Goal: Task Accomplishment & Management: Manage account settings

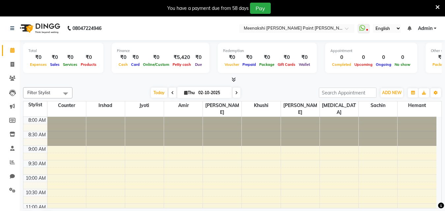
click at [169, 93] on span at bounding box center [173, 93] width 8 height 10
type input "01-10-2025"
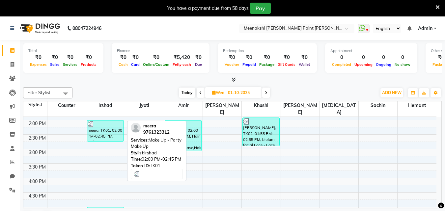
scroll to position [182, 0]
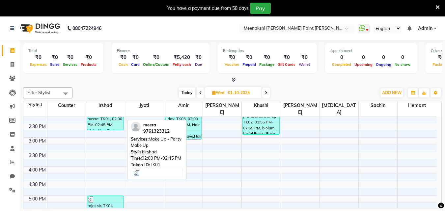
click at [105, 115] on div "meera, TK01, 02:00 PM-02:45 PM, Make Up - Party Make Up" at bounding box center [105, 119] width 36 height 21
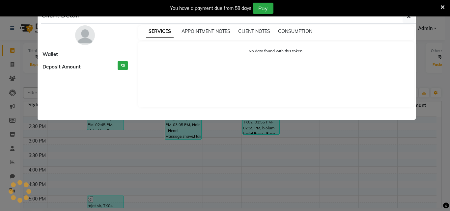
select select "3"
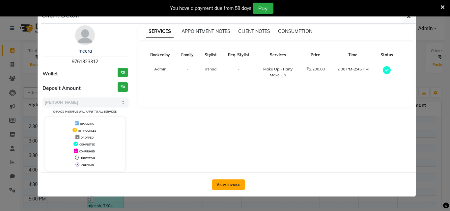
click at [225, 188] on button "View Invoice" at bounding box center [228, 184] width 33 height 11
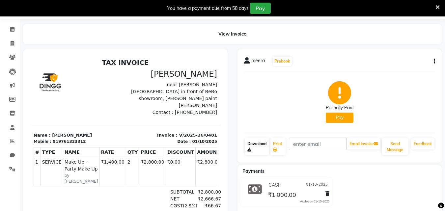
scroll to position [33, 0]
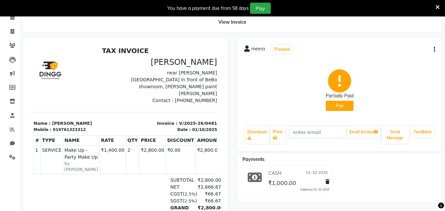
click at [279, 184] on span "₹1,000.00" at bounding box center [282, 183] width 28 height 9
click at [256, 175] on icon at bounding box center [255, 177] width 14 height 13
click at [433, 46] on button "button" at bounding box center [433, 49] width 4 height 7
click at [436, 47] on div "meera Prebook Partially Paid Pay Download Print Email Invoice Send Message Feed…" at bounding box center [339, 94] width 204 height 113
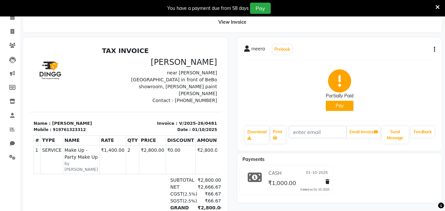
click at [435, 48] on div "meera Prebook Partially Paid Pay Download Print Email Invoice Send Message Feed…" at bounding box center [339, 94] width 204 height 113
click at [433, 49] on icon "button" at bounding box center [433, 49] width 1 height 0
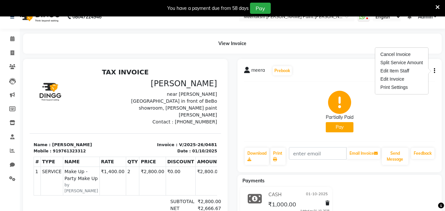
scroll to position [0, 0]
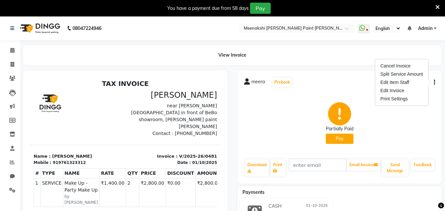
click at [285, 103] on div "Partially Paid Pay" at bounding box center [339, 122] width 191 height 49
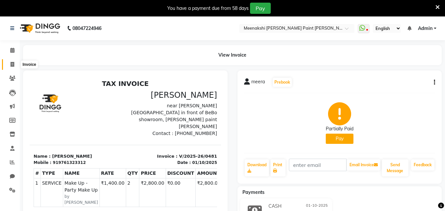
click at [12, 61] on span at bounding box center [13, 65] width 12 height 8
select select "8161"
select select "service"
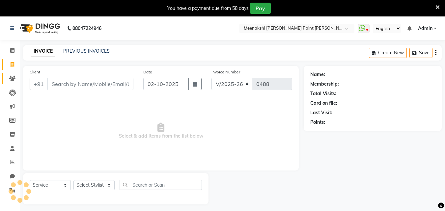
scroll to position [16, 0]
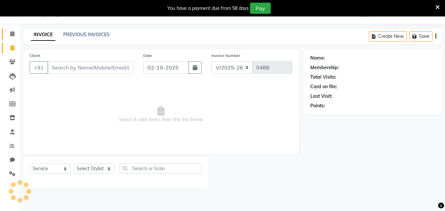
click at [16, 30] on link "Calendar" at bounding box center [10, 34] width 16 height 11
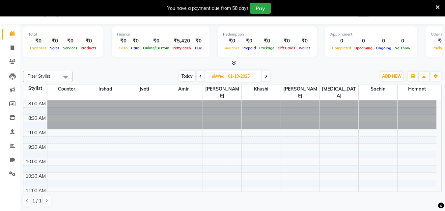
click at [267, 77] on icon at bounding box center [266, 76] width 3 height 4
type input "02-10-2025"
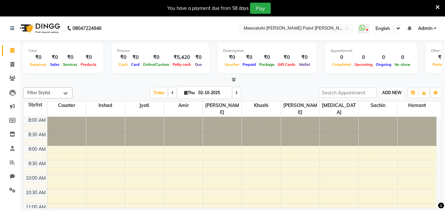
click at [387, 93] on span "ADD NEW" at bounding box center [391, 92] width 19 height 5
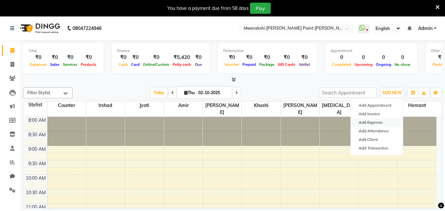
click at [375, 121] on link "Add Expense" at bounding box center [377, 122] width 52 height 9
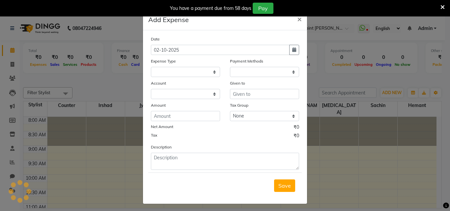
select select "1"
select select "7289"
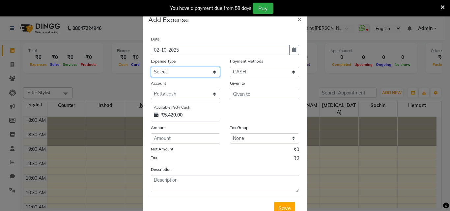
click at [193, 73] on select "Select Advance Salary Bank charges Car maintenance Cash transfer to bank Cash t…" at bounding box center [185, 72] width 69 height 10
select select "10"
click at [151, 67] on select "Select Advance Salary Bank charges Car maintenance Cash transfer to bank Cash t…" at bounding box center [185, 72] width 69 height 10
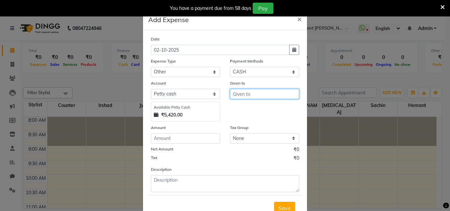
click at [243, 93] on input "text" at bounding box center [264, 94] width 69 height 10
type input "sir"
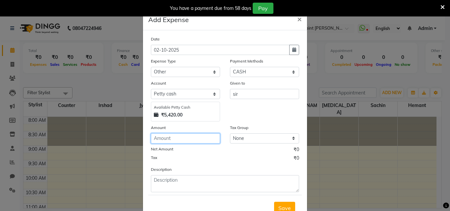
click at [201, 139] on input "number" at bounding box center [185, 138] width 69 height 10
type input "1100"
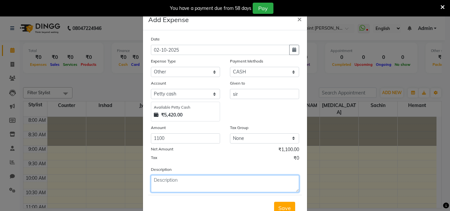
click at [209, 189] on textarea at bounding box center [225, 183] width 148 height 17
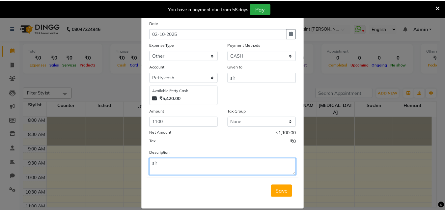
scroll to position [25, 0]
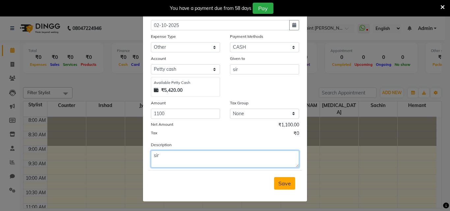
type textarea "sir"
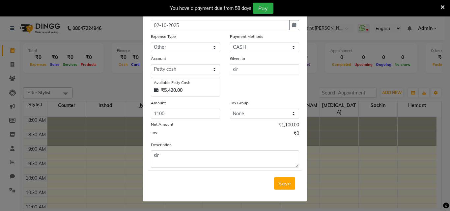
click at [275, 184] on button "Save" at bounding box center [284, 183] width 21 height 13
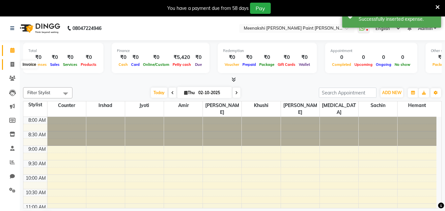
click at [16, 66] on span at bounding box center [13, 65] width 12 height 8
select select "service"
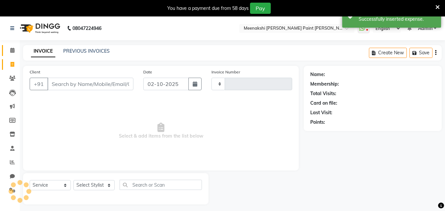
type input "0488"
select select "8161"
click at [13, 44] on li "Calendar" at bounding box center [10, 50] width 20 height 14
click at [13, 50] on icon at bounding box center [12, 50] width 4 height 5
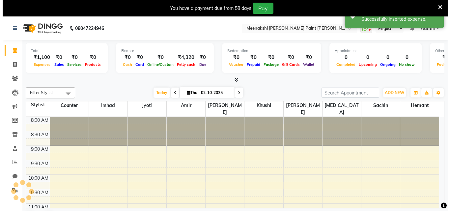
scroll to position [116, 0]
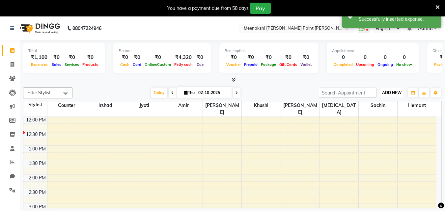
click at [400, 92] on span "ADD NEW" at bounding box center [391, 92] width 19 height 5
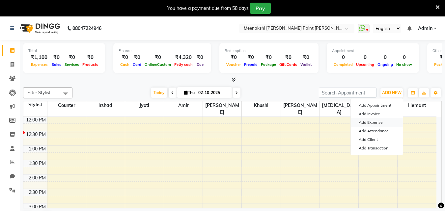
click at [376, 119] on link "Add Expense" at bounding box center [377, 122] width 52 height 9
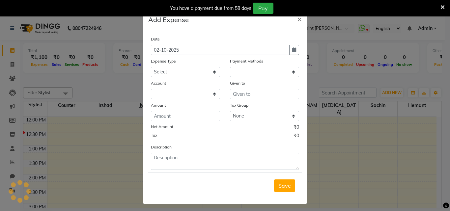
select select "1"
select select "7289"
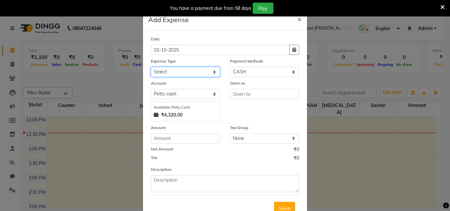
click at [185, 71] on select "Select Advance Salary Bank charges Car maintenance Cash transfer to bank Cash t…" at bounding box center [185, 72] width 69 height 10
select select "18"
click at [151, 67] on select "Select Advance Salary Bank charges Car maintenance Cash transfer to bank Cash t…" at bounding box center [185, 72] width 69 height 10
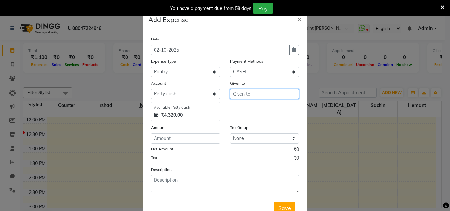
click at [250, 95] on input "text" at bounding box center [264, 94] width 69 height 10
click at [249, 106] on ngb-highlight "sac hin" at bounding box center [246, 108] width 16 height 7
type input "sachin"
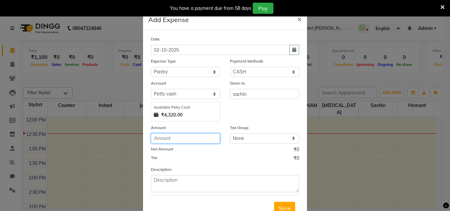
click at [173, 135] on input "number" at bounding box center [185, 138] width 69 height 10
type input "100"
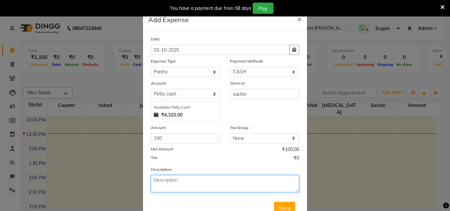
click at [203, 184] on textarea at bounding box center [225, 183] width 148 height 17
type textarea "s"
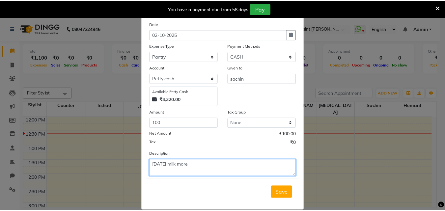
scroll to position [25, 0]
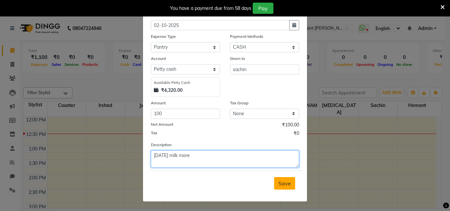
type textarea "[DATE] milk more"
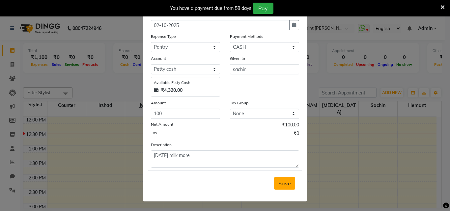
click at [278, 185] on span "Save" at bounding box center [284, 183] width 13 height 7
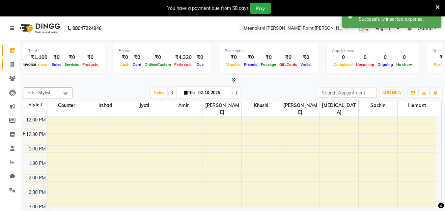
click at [11, 65] on icon at bounding box center [13, 64] width 4 height 5
select select "8161"
select select "service"
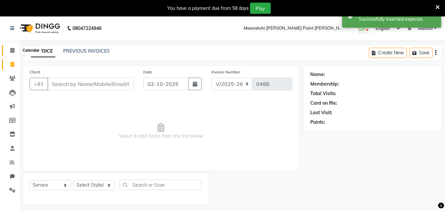
click at [13, 50] on icon at bounding box center [12, 50] width 4 height 5
